Goal: Find contact information: Obtain details needed to contact an individual or organization

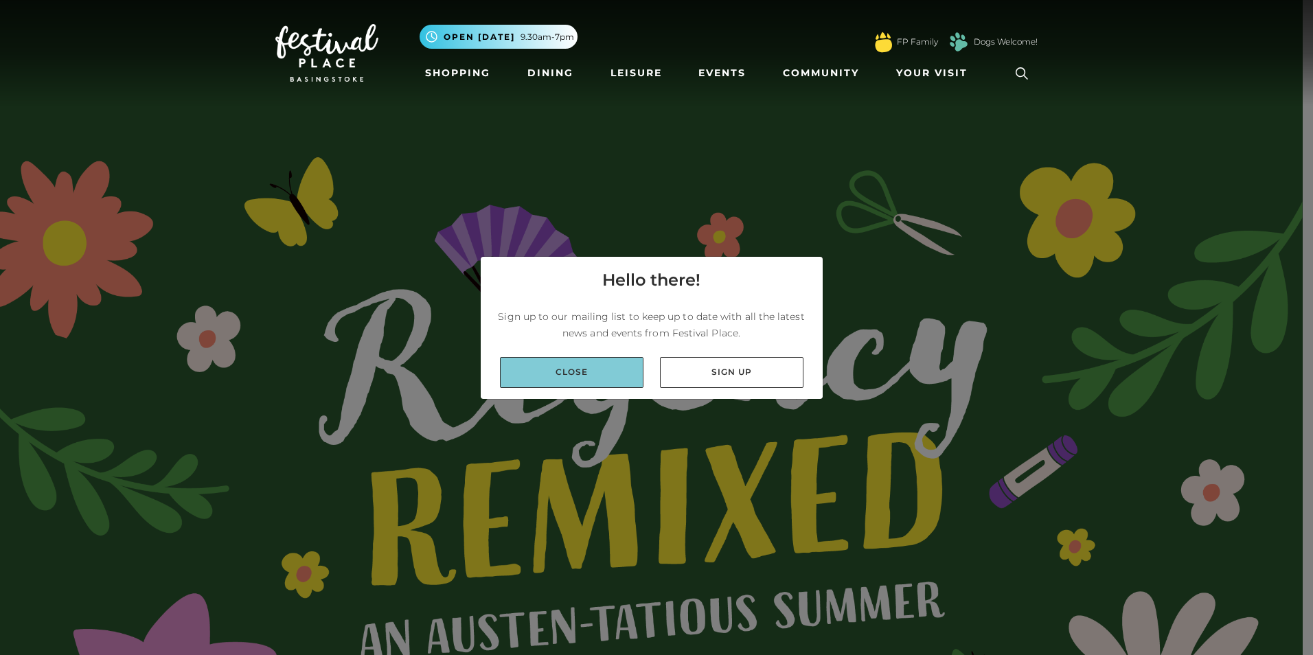
click at [584, 378] on link "Close" at bounding box center [571, 372] width 143 height 31
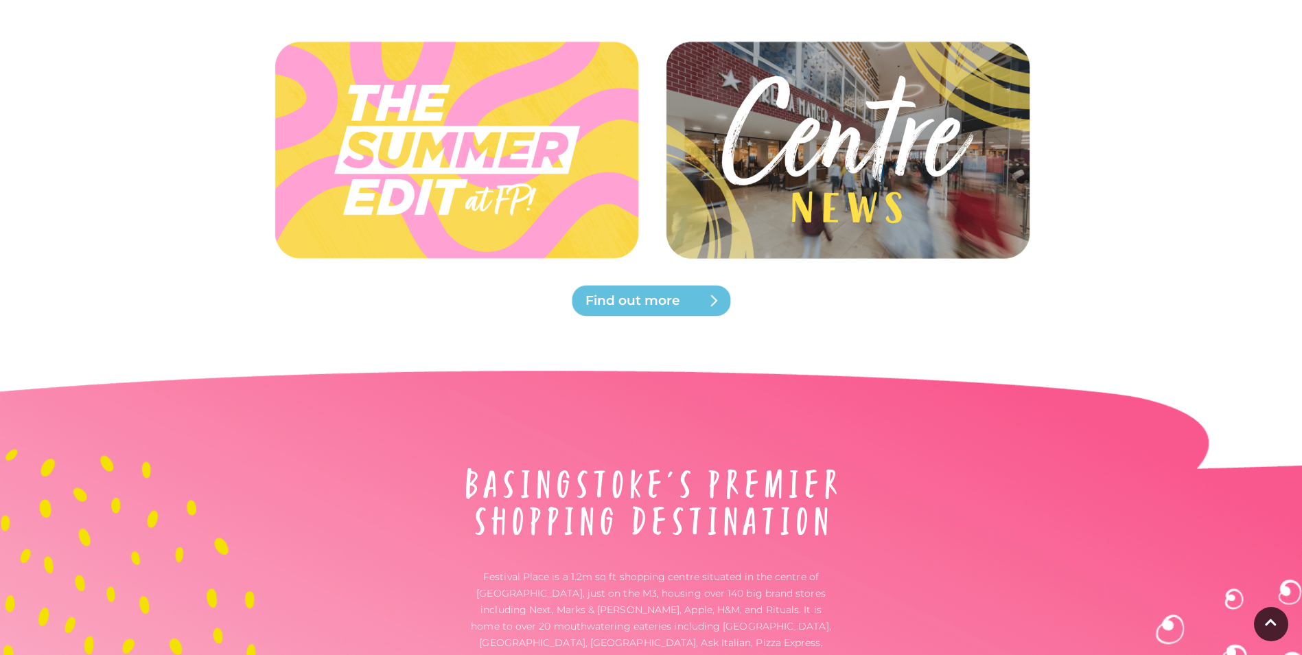
scroll to position [4558, 0]
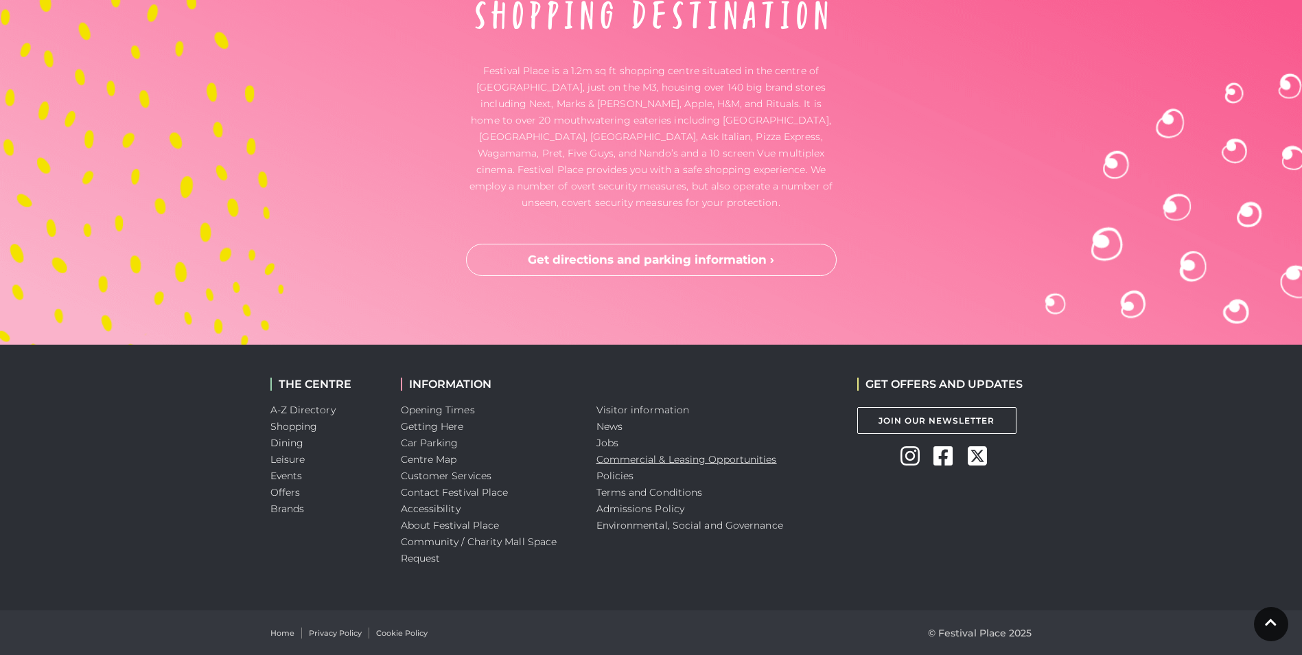
click at [729, 461] on link "Commercial & Leasing Opportunities" at bounding box center [687, 459] width 181 height 12
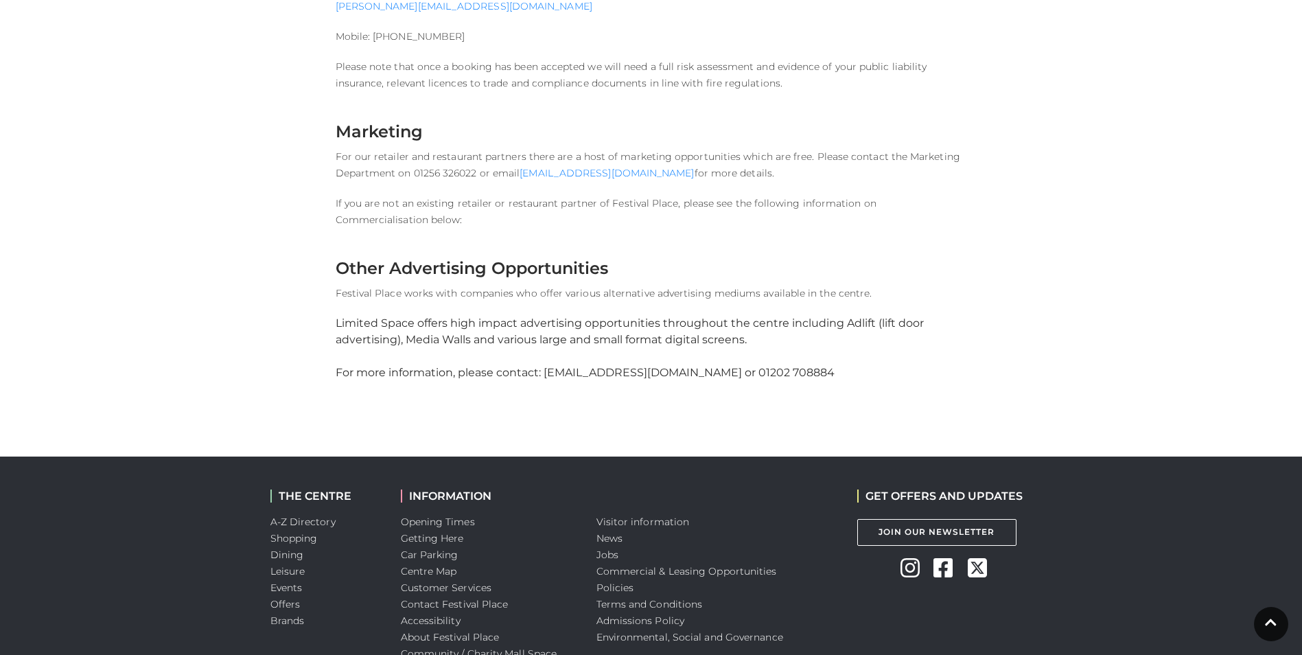
scroll to position [1824, 0]
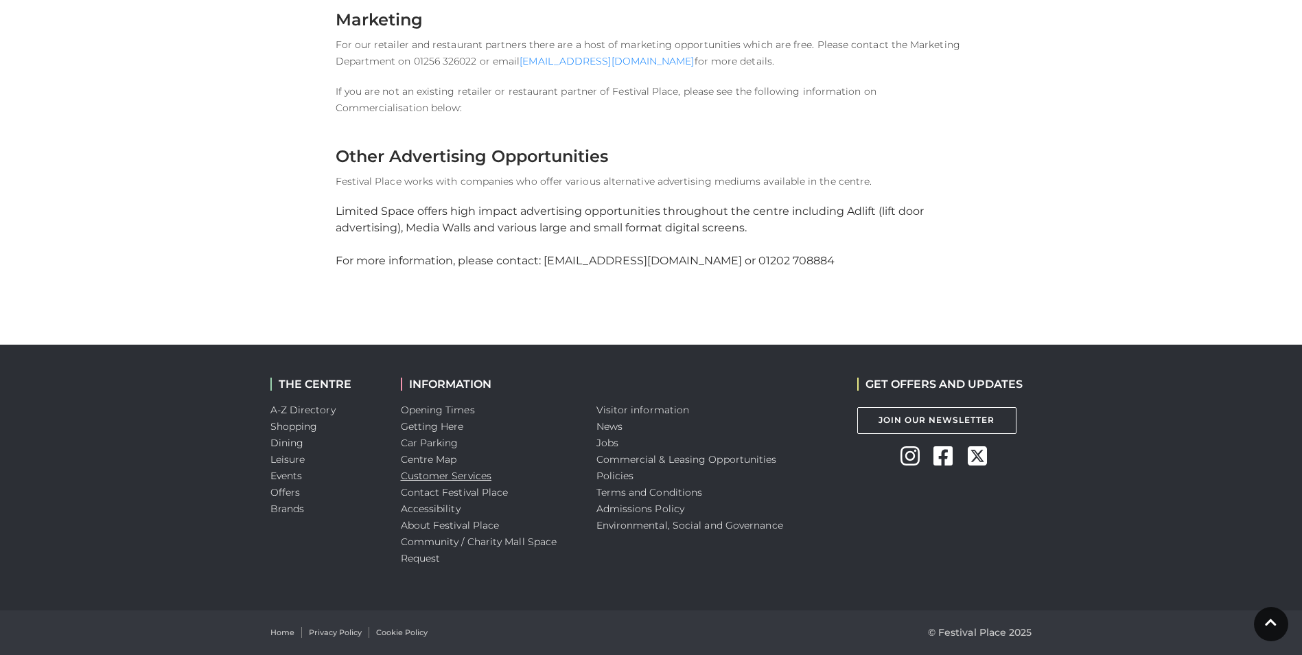
click at [440, 481] on link "Customer Services" at bounding box center [446, 476] width 91 height 12
click at [442, 493] on link "Contact Festival Place" at bounding box center [455, 492] width 108 height 12
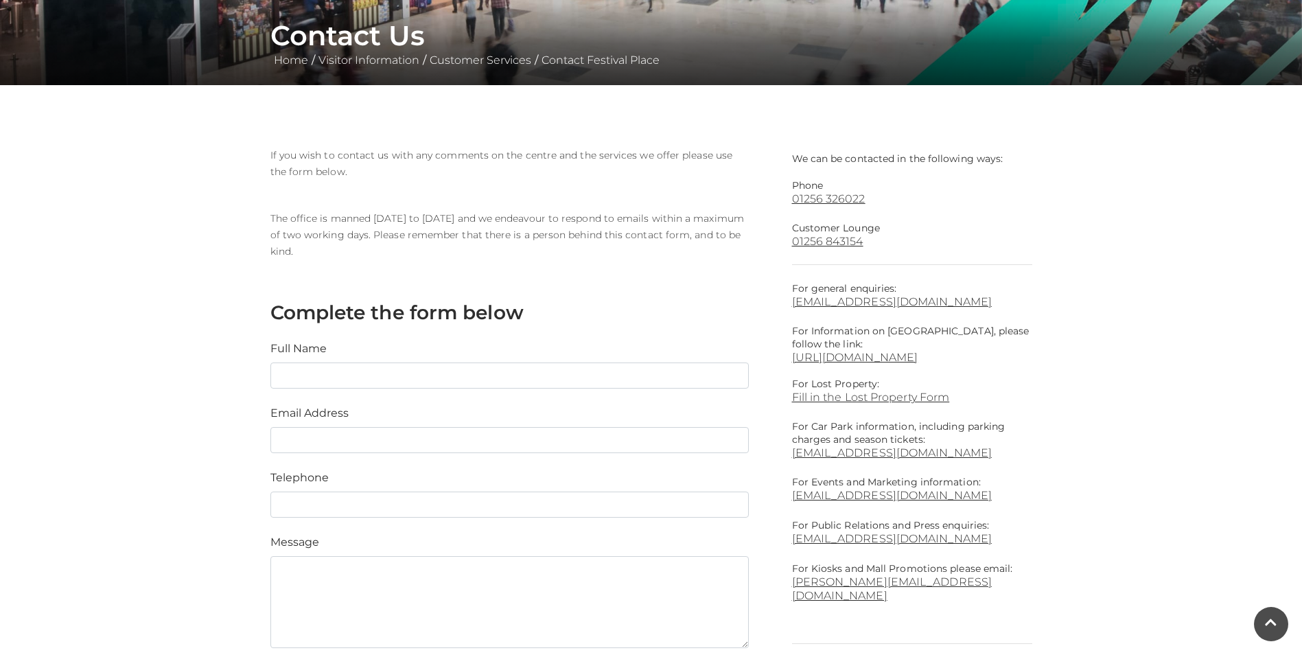
scroll to position [238, 0]
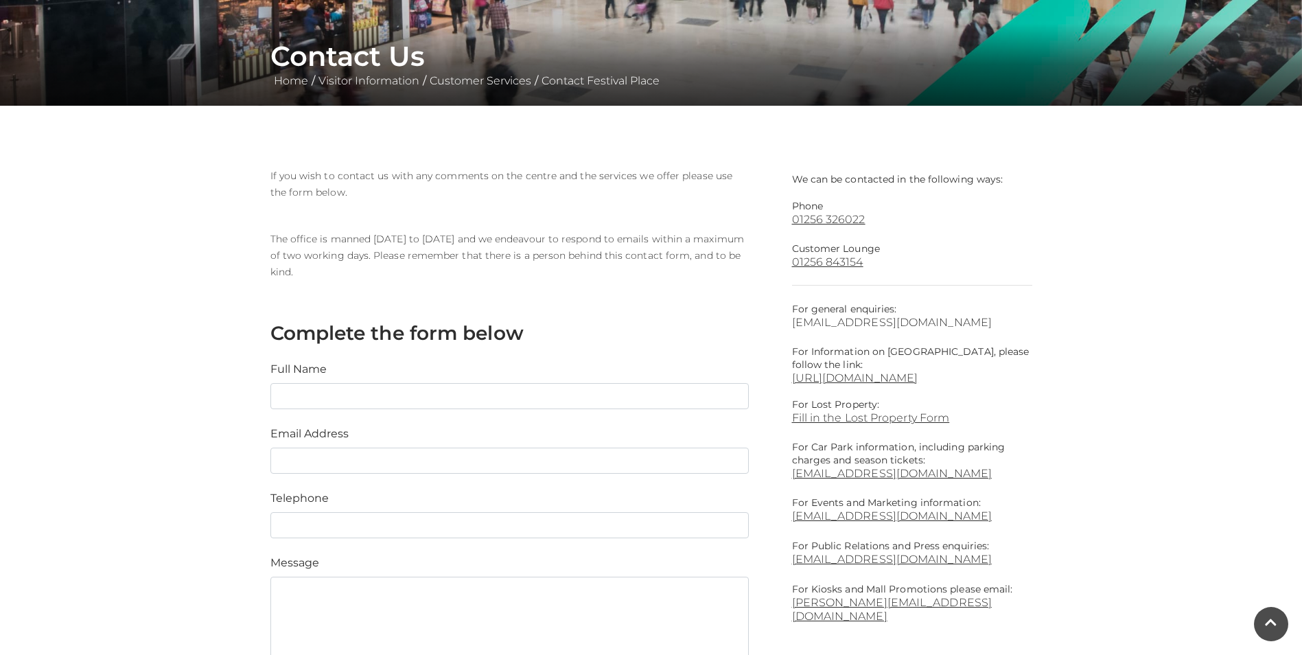
click at [862, 321] on link "info@festivalplace.co.uk" at bounding box center [912, 322] width 240 height 13
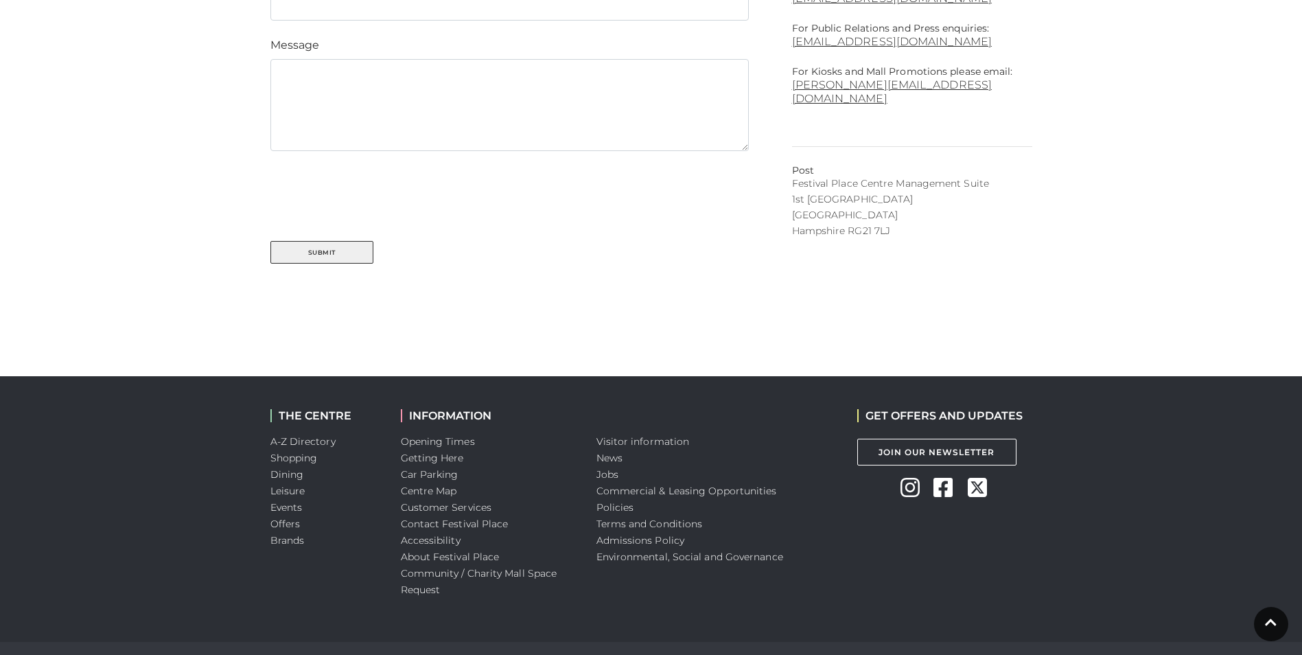
scroll to position [787, 0]
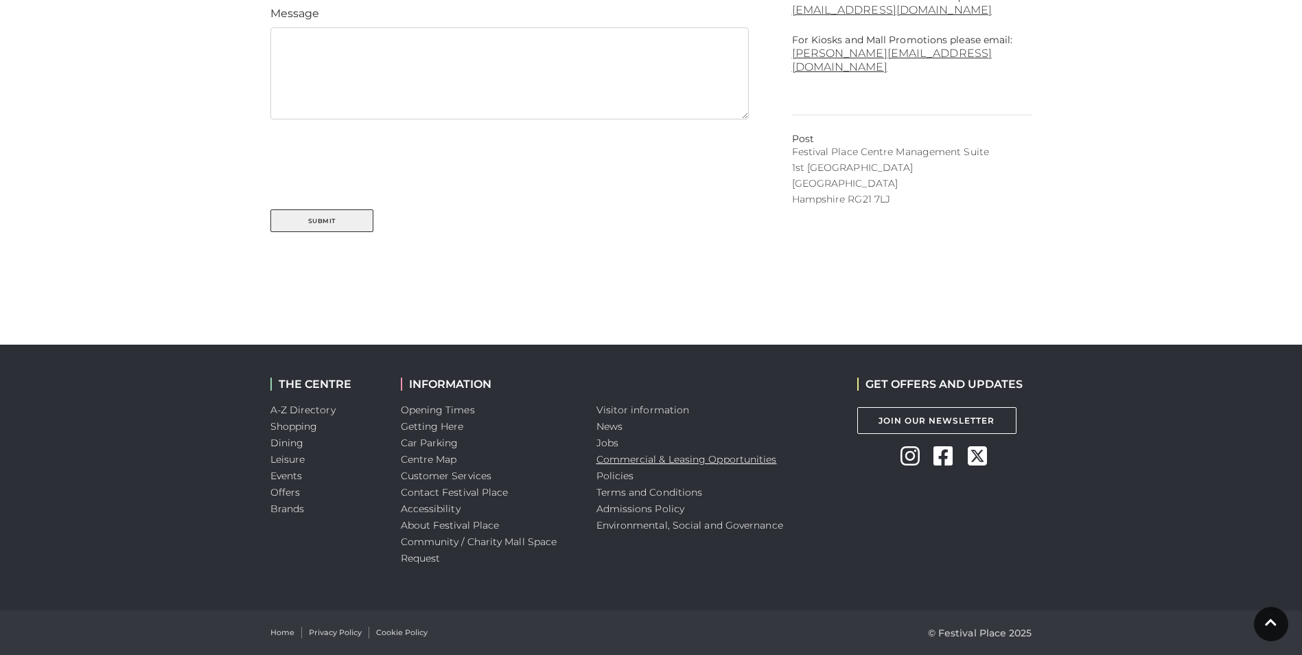
click at [676, 459] on link "Commercial & Leasing Opportunities" at bounding box center [687, 459] width 181 height 12
